Goal: Information Seeking & Learning: Learn about a topic

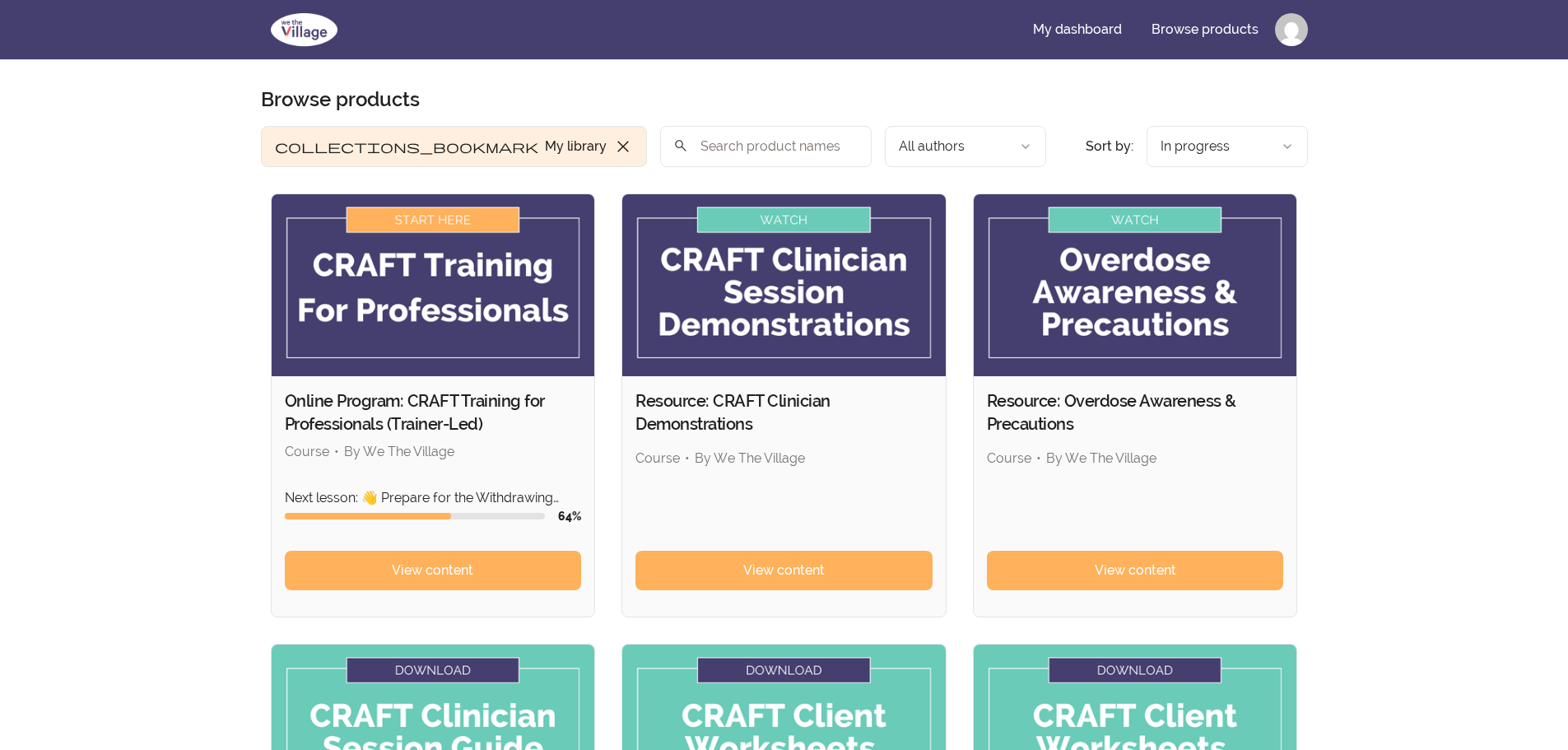
scroll to position [83, 0]
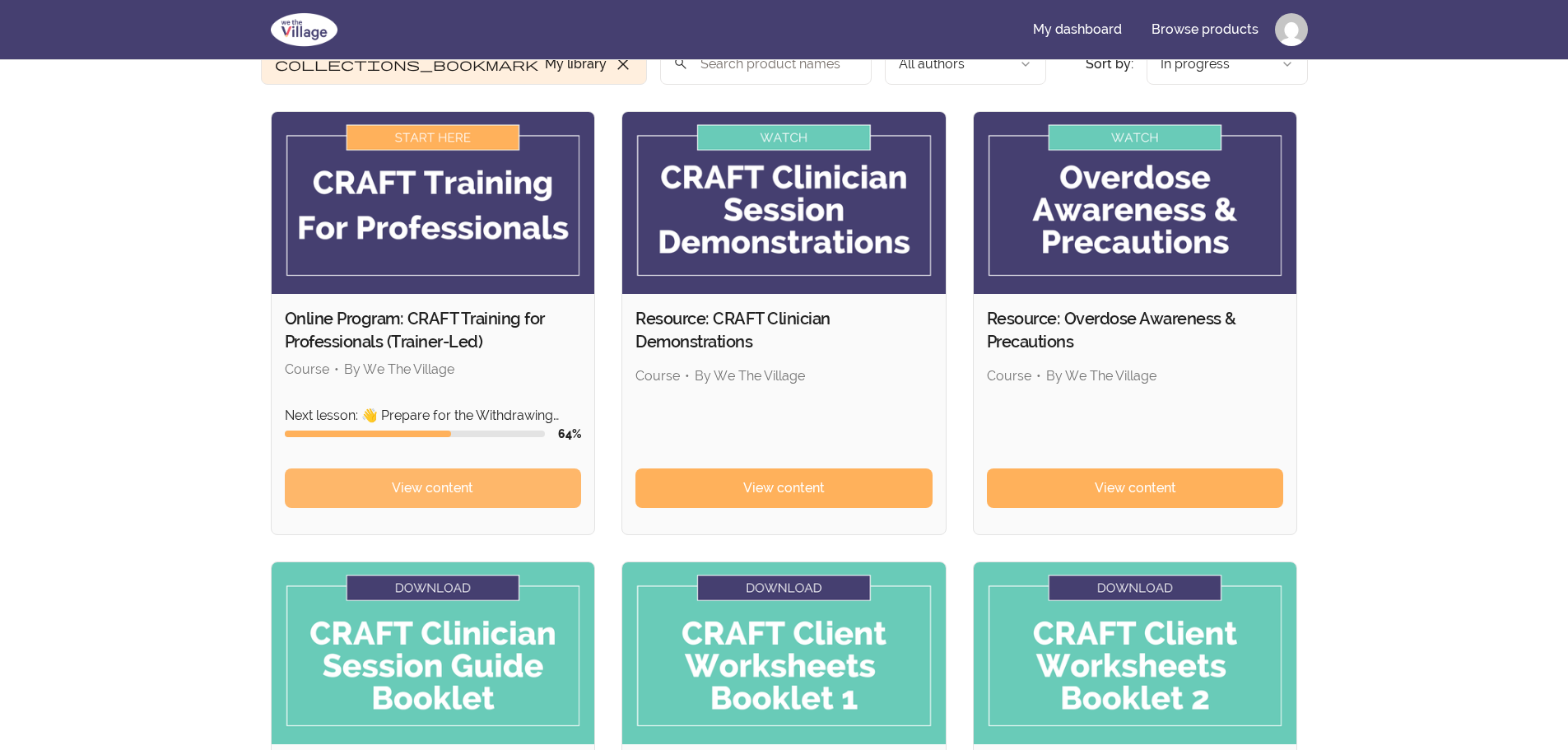
click at [510, 493] on link "View content" at bounding box center [433, 488] width 297 height 39
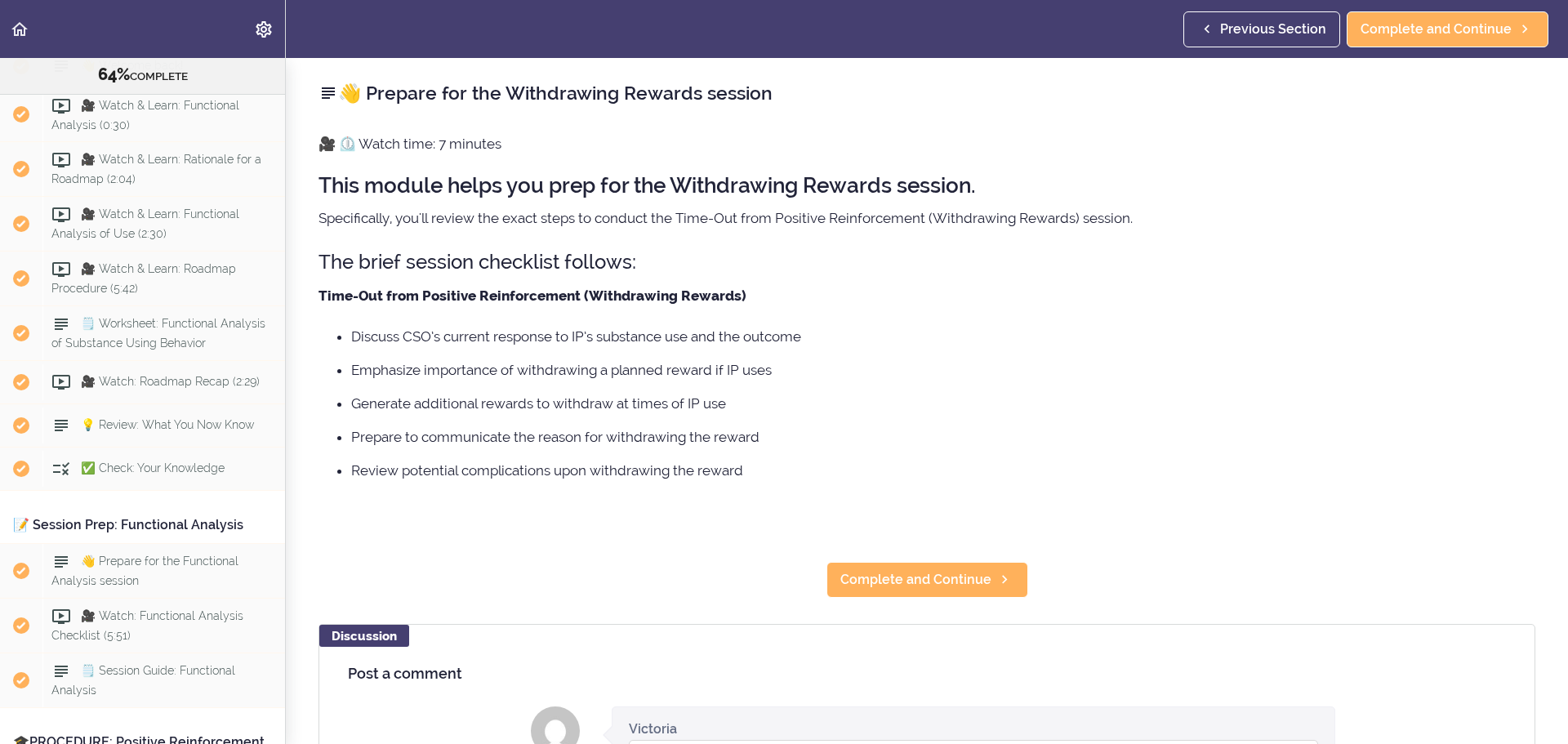
scroll to position [5185, 0]
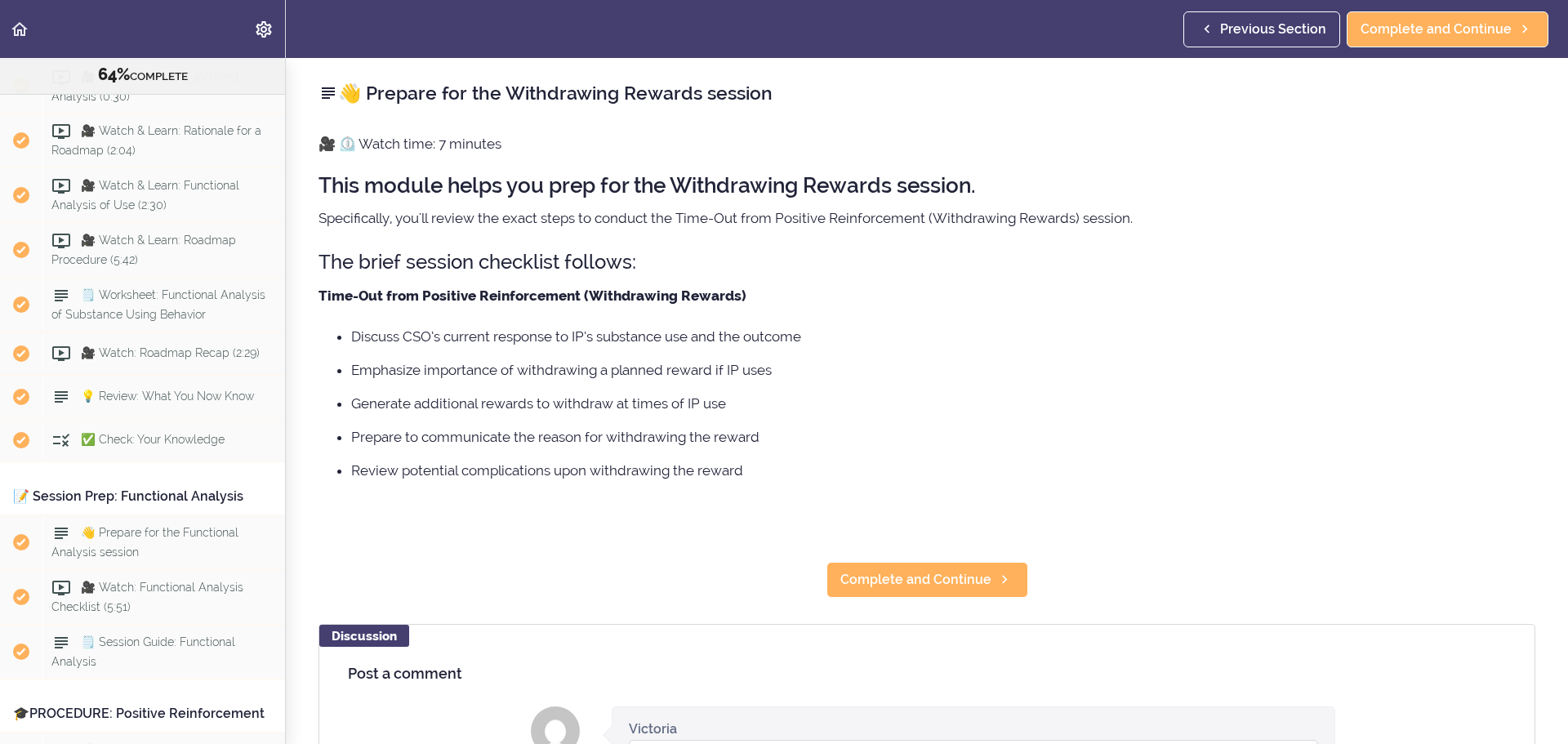
click at [159, 43] on span "👋 Welcome back!" at bounding box center [132, 36] width 102 height 13
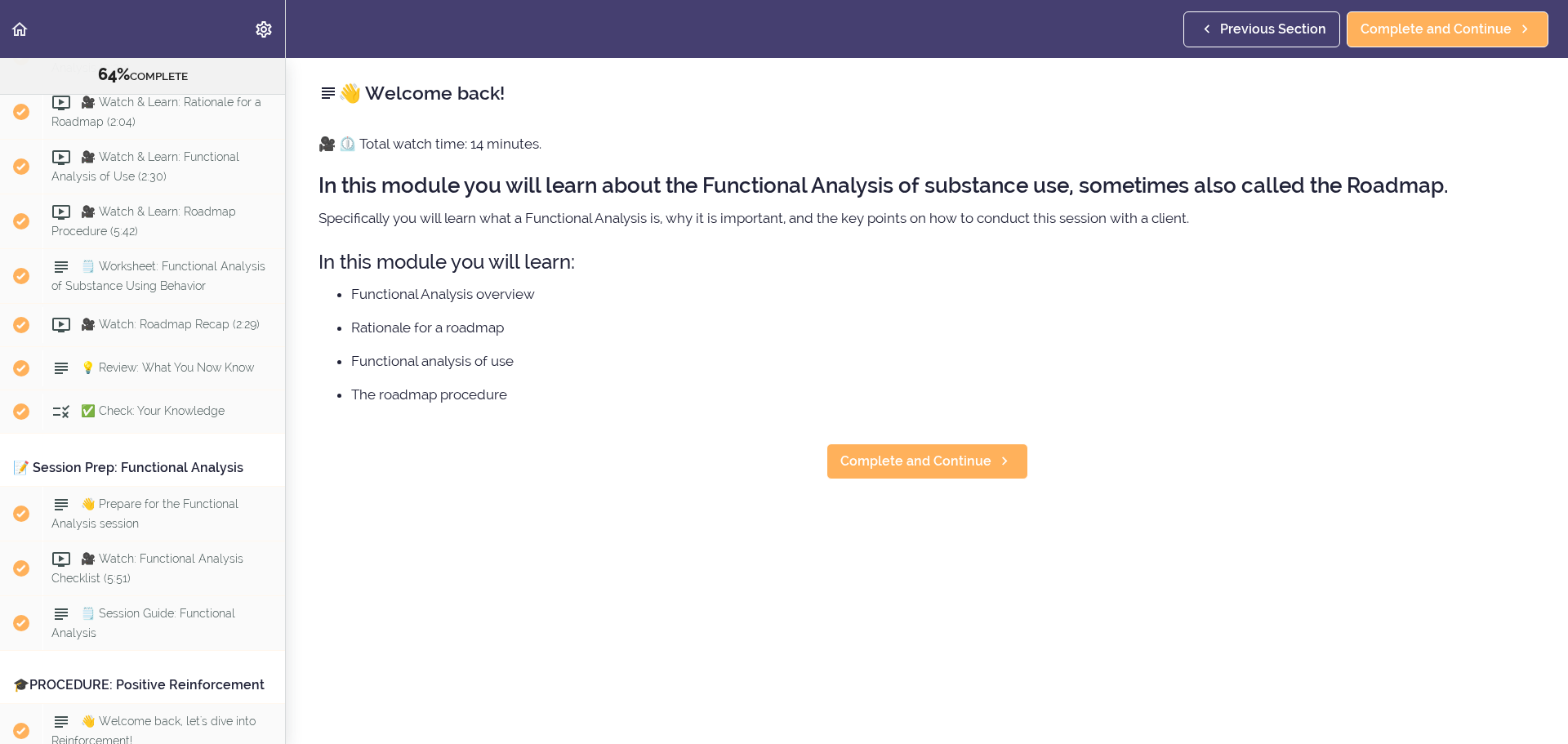
scroll to position [5225, 0]
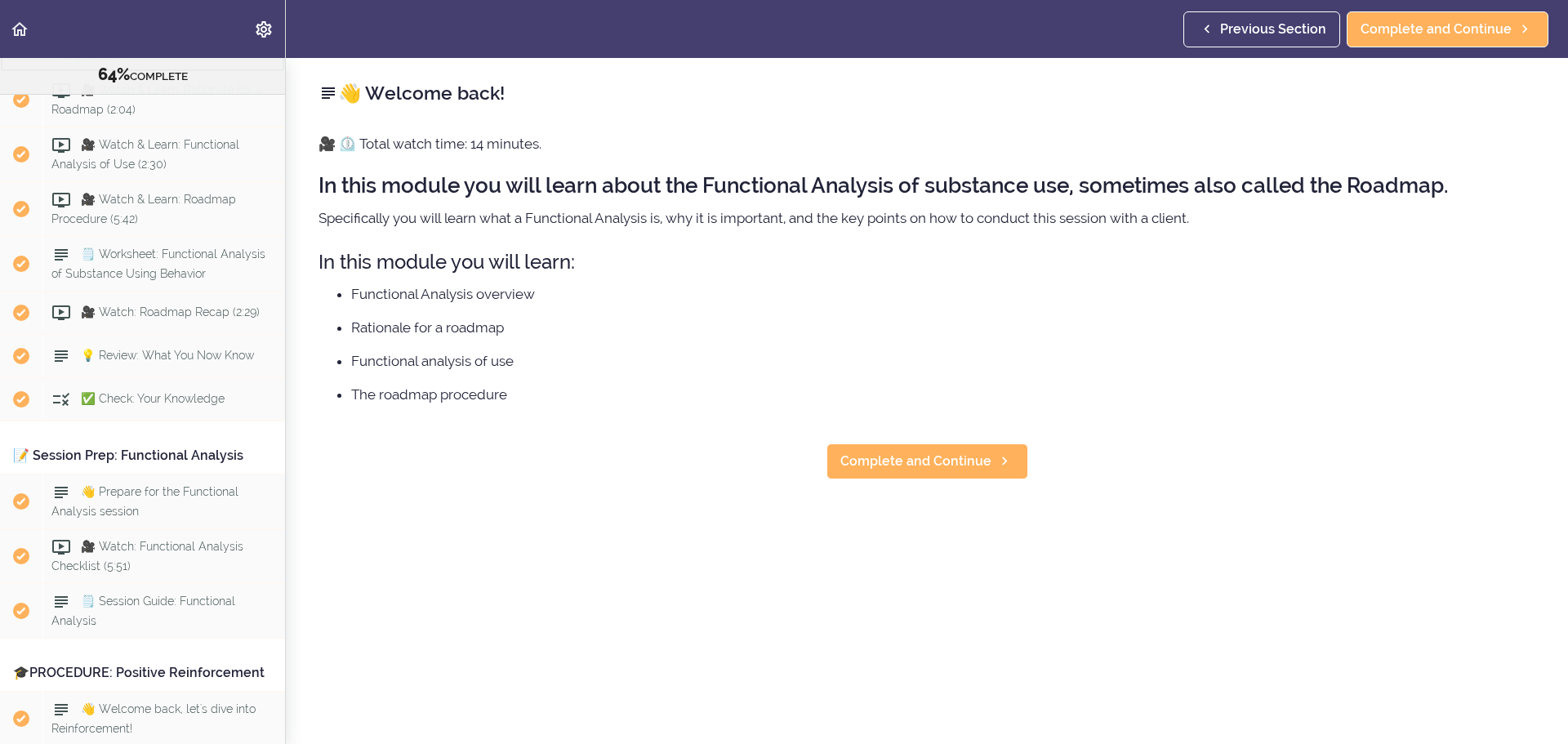
click at [184, 73] on div "🎥 Watch & Learn: Functional Analysis (0:30)" at bounding box center [163, 46] width 242 height 54
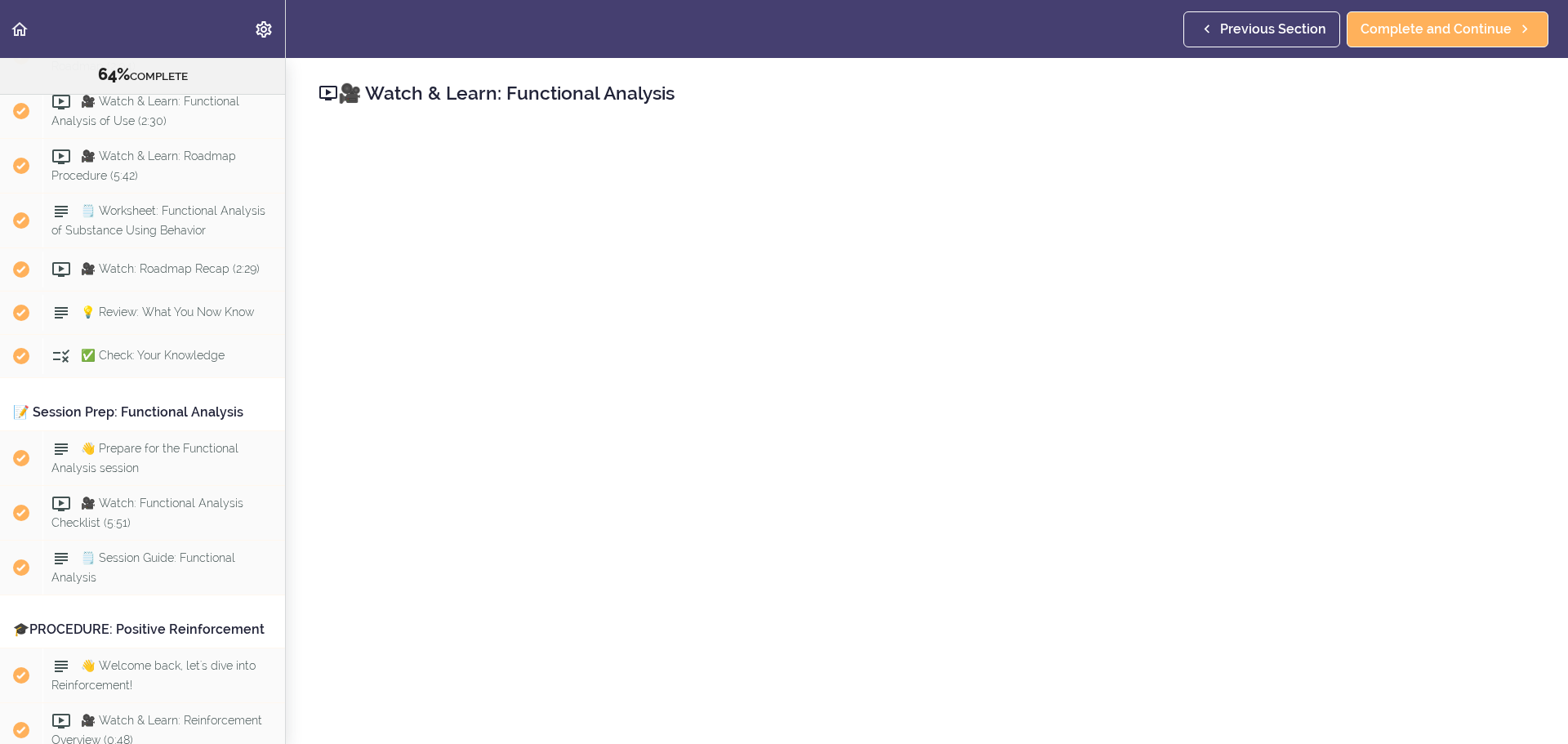
scroll to position [82, 0]
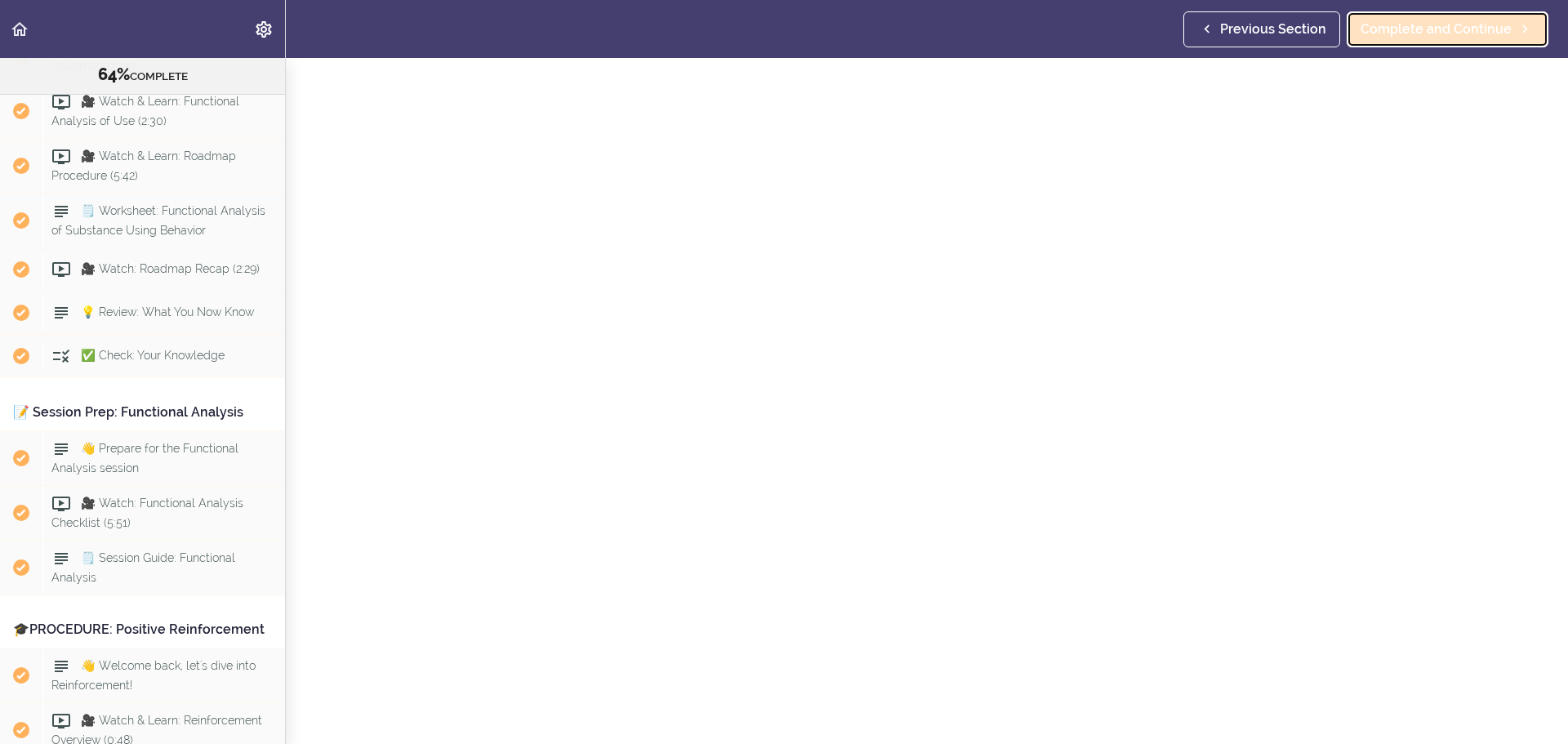
click at [1504, 24] on span "Complete and Continue" at bounding box center [1436, 29] width 151 height 20
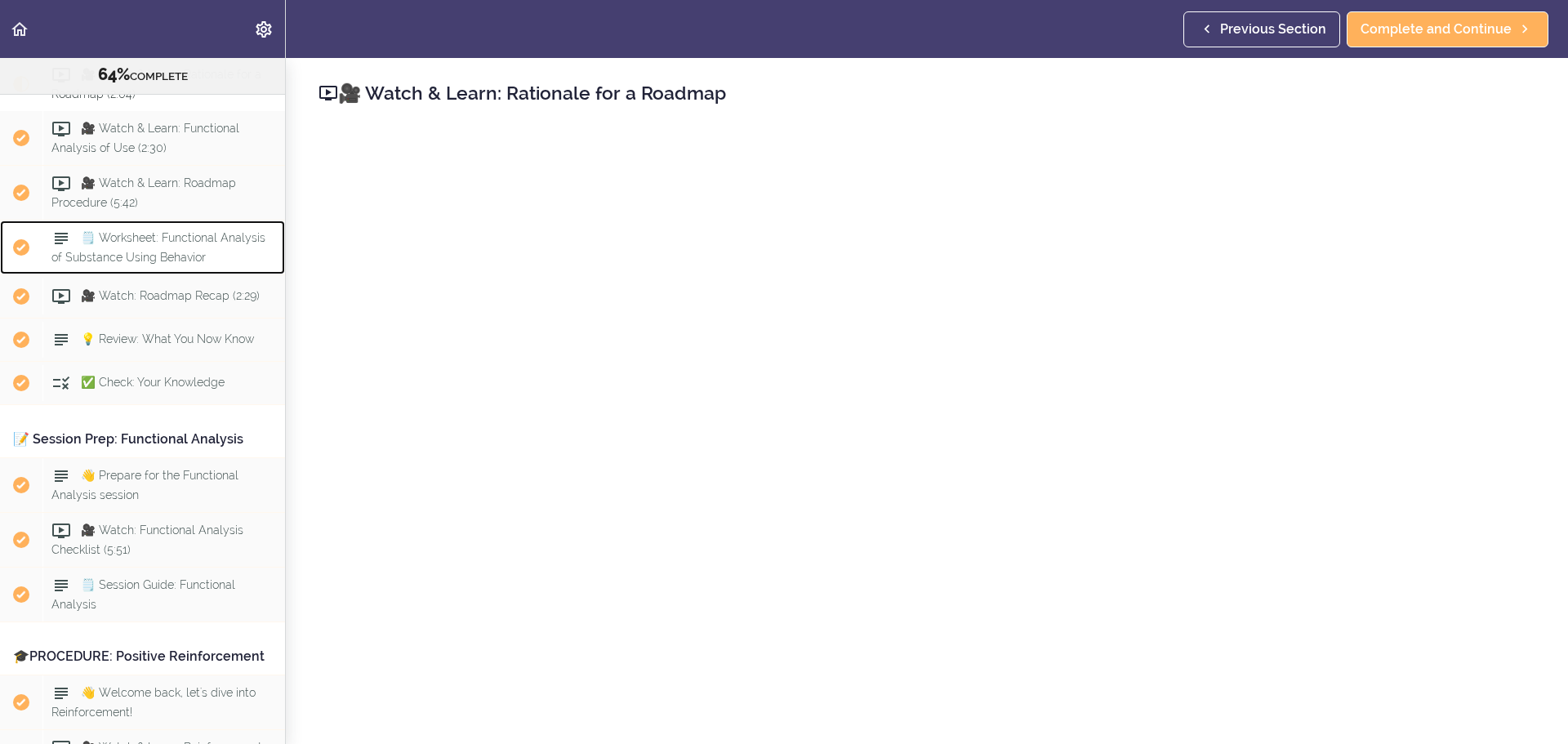
click at [186, 264] on span "🗒️ Worksheet: Functional Analysis of Substance Using Behavior" at bounding box center [159, 248] width 214 height 32
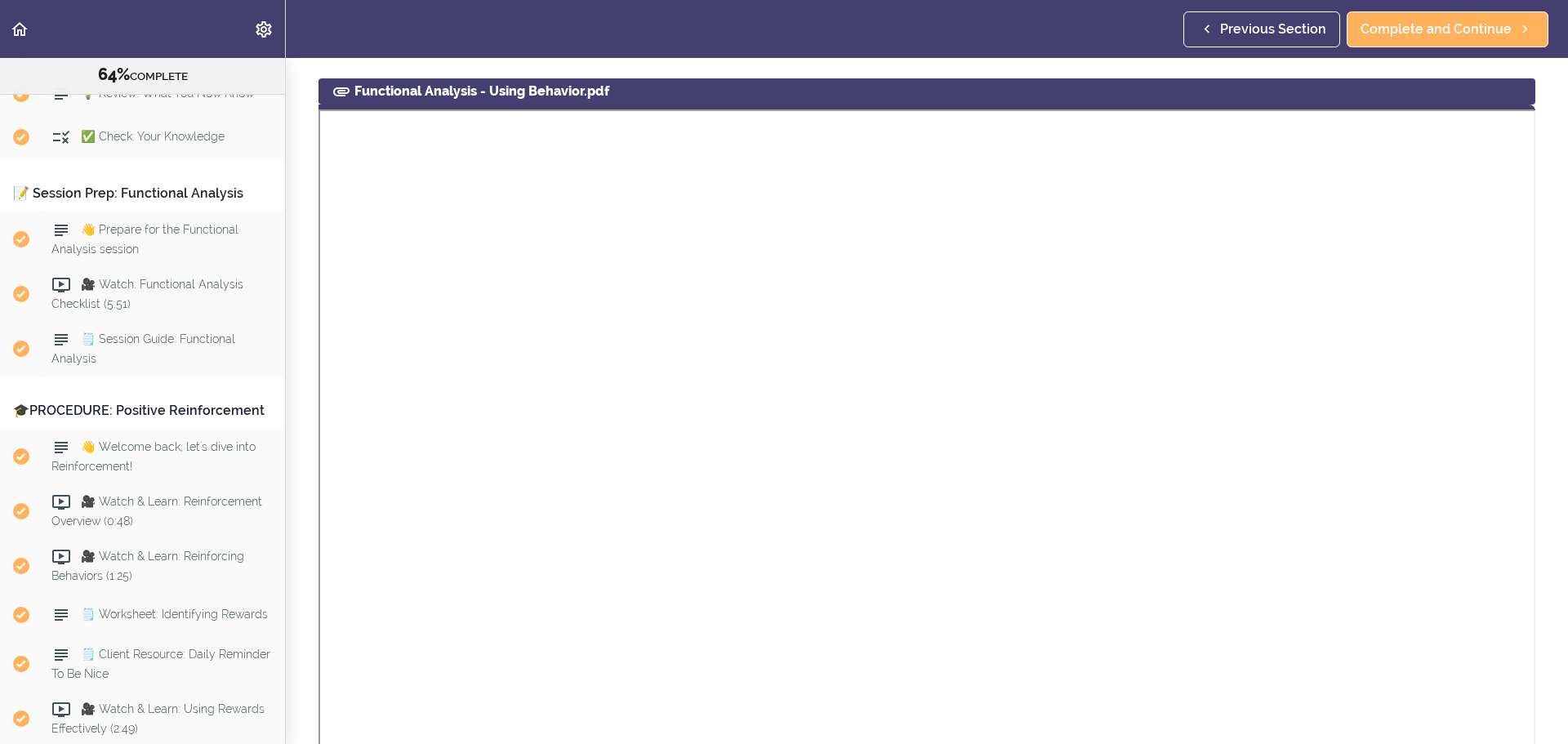
scroll to position [82, 0]
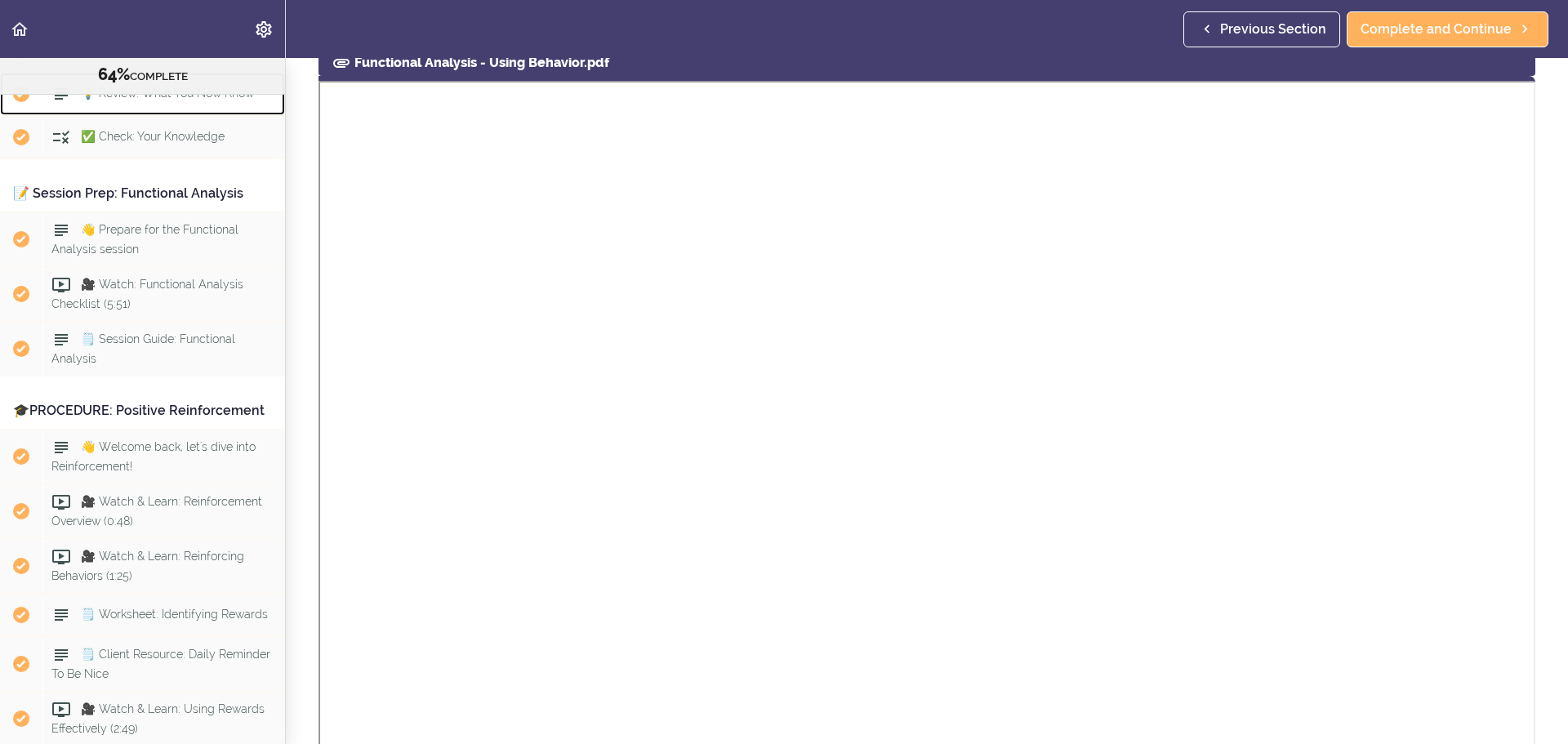
click at [133, 100] on span "💡 Review: What You Now Know" at bounding box center [167, 93] width 173 height 13
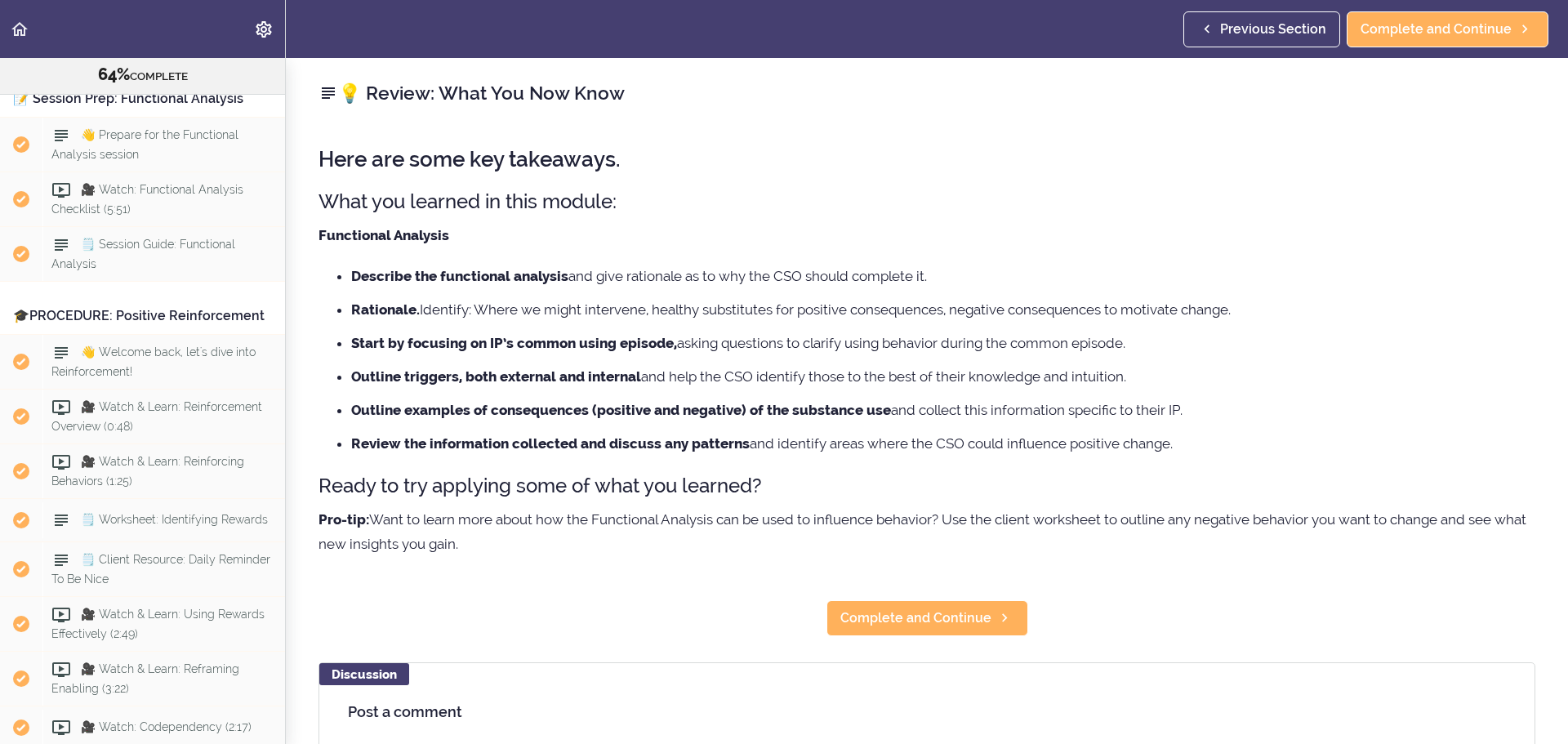
scroll to position [5585, 0]
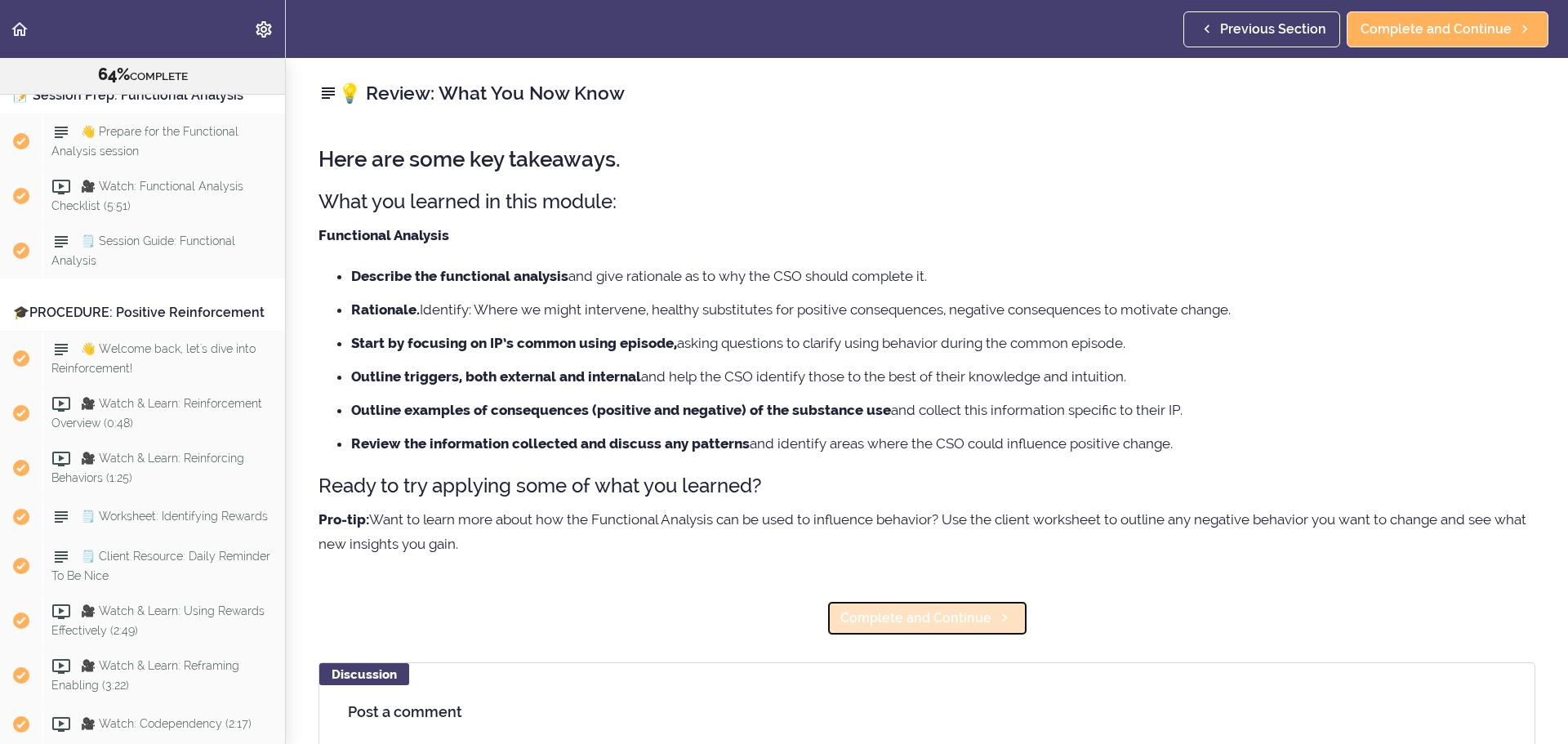
click at [980, 621] on span "Complete and Continue" at bounding box center [916, 618] width 151 height 20
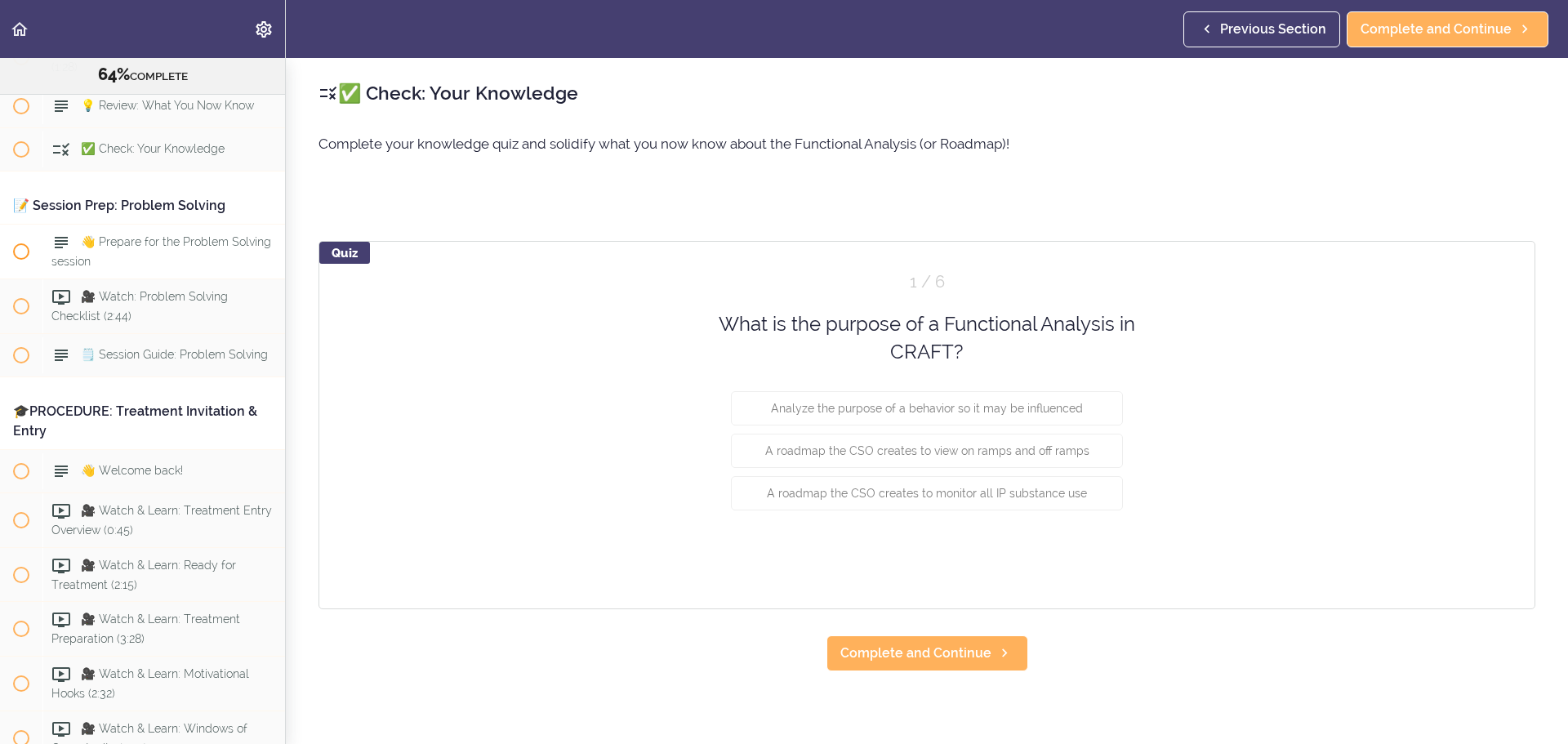
scroll to position [8324, 0]
